Goal: Information Seeking & Learning: Learn about a topic

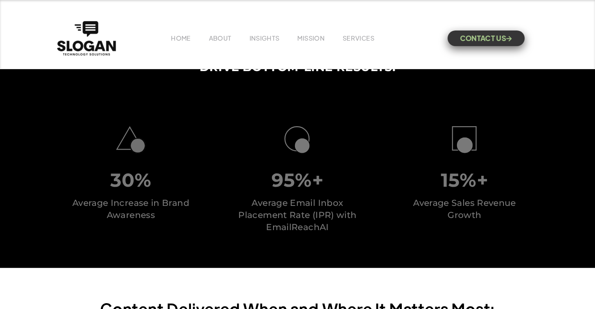
scroll to position [2140, 0]
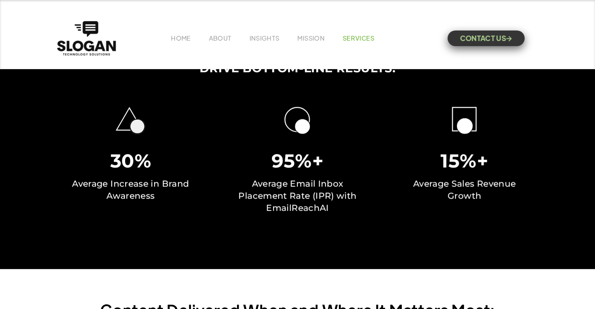
click at [350, 38] on link "SERVICES" at bounding box center [359, 38] width 32 height 8
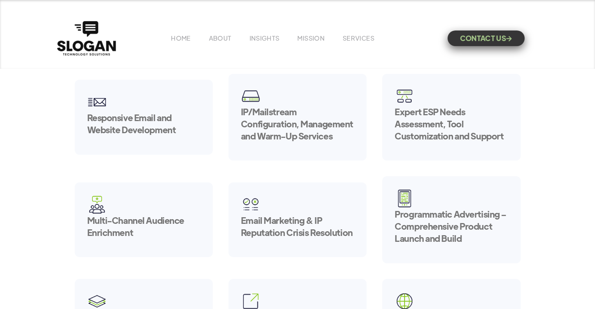
scroll to position [67, 0]
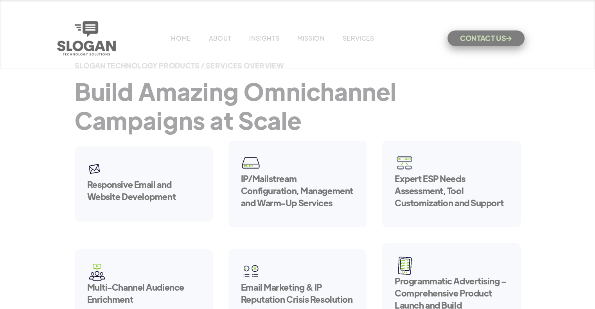
scroll to position [67, 0]
